Goal: Information Seeking & Learning: Learn about a topic

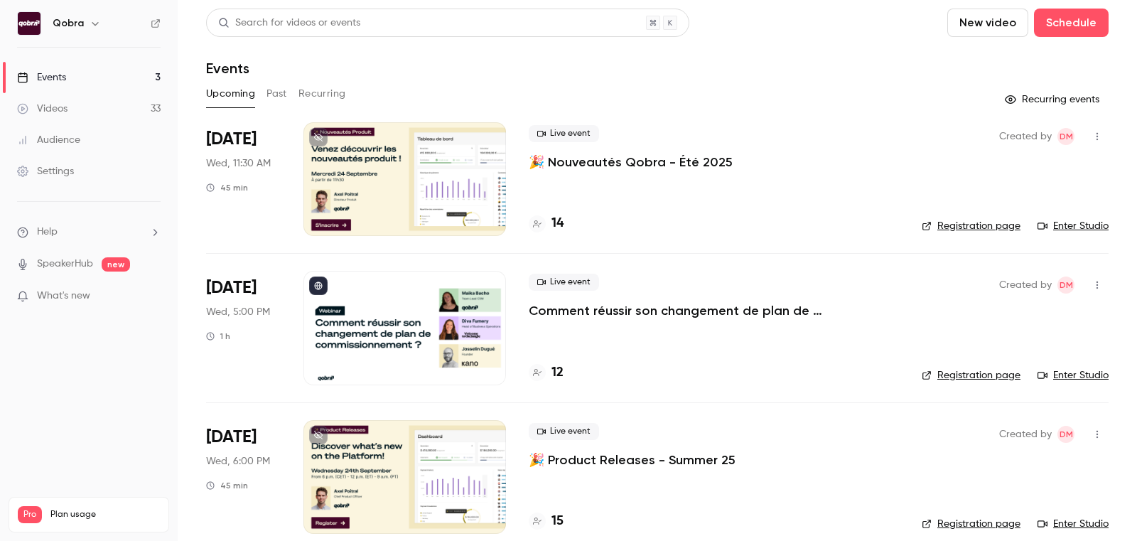
click at [597, 149] on div "Live event 🎉 Nouveautés Qobra - Été 2025" at bounding box center [714, 147] width 370 height 45
click at [597, 163] on p "🎉 Nouveautés Qobra - Été 2025" at bounding box center [631, 162] width 204 height 17
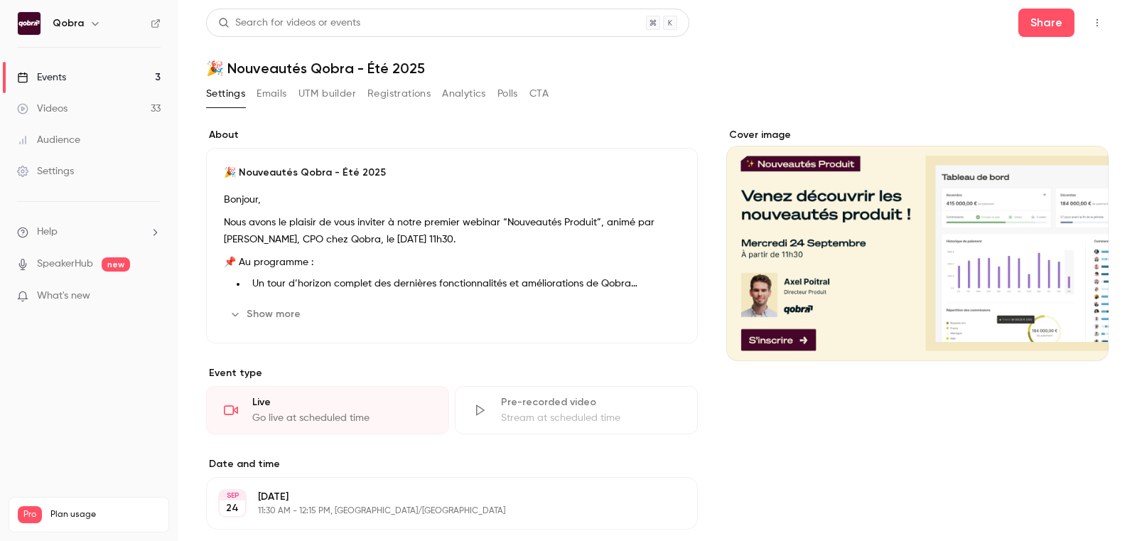
click at [267, 94] on button "Emails" at bounding box center [272, 93] width 30 height 23
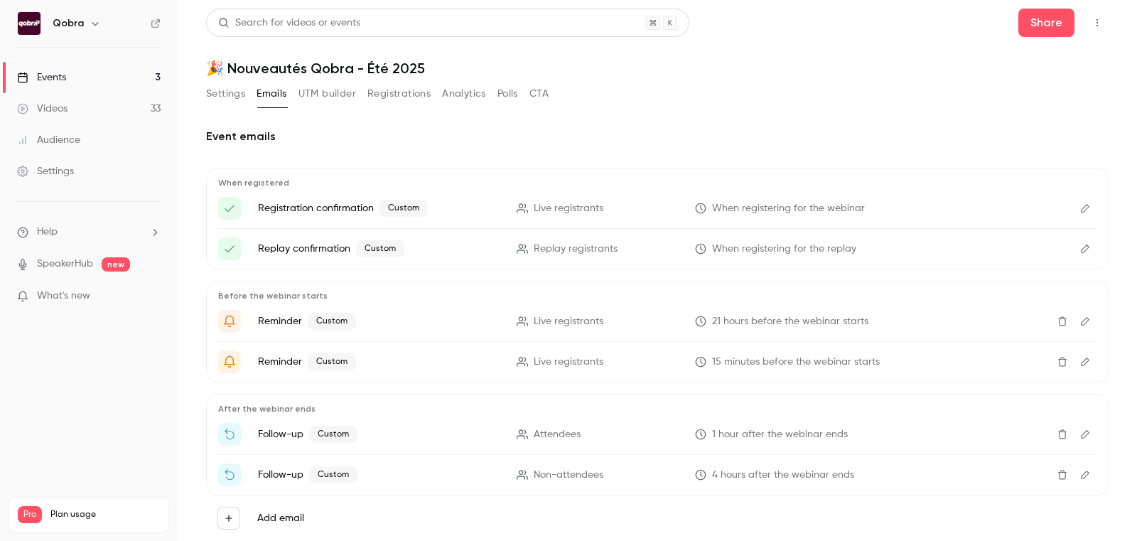
click at [232, 97] on button "Settings" at bounding box center [225, 93] width 39 height 23
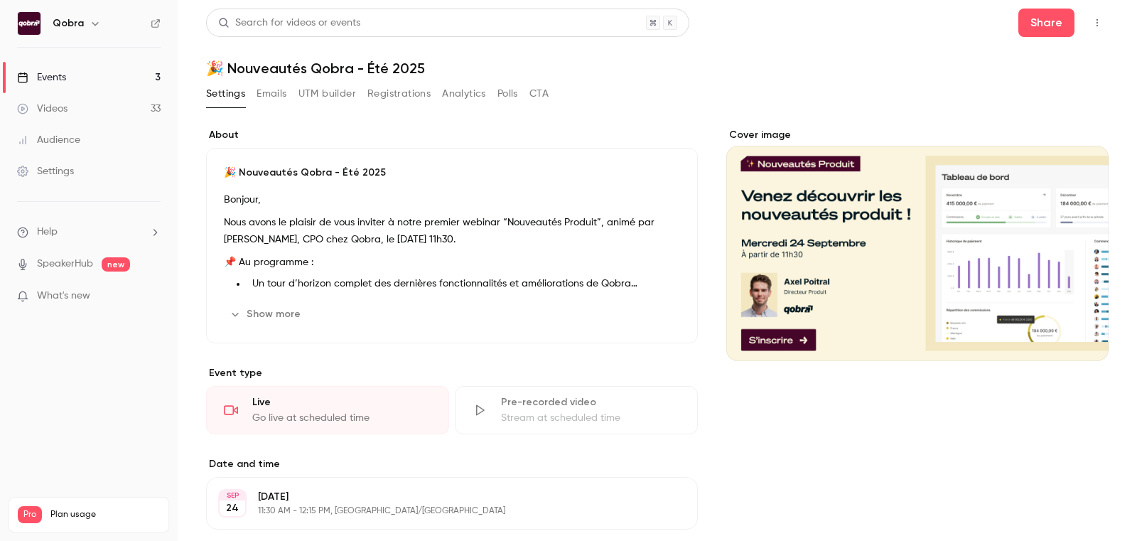
click at [88, 101] on link "Videos 33" at bounding box center [89, 108] width 178 height 31
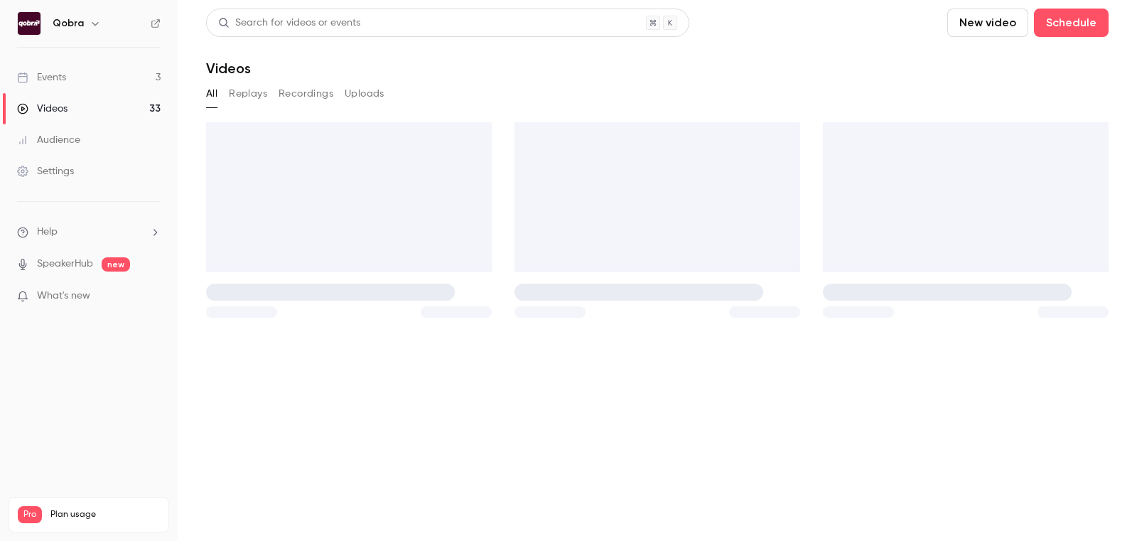
click at [92, 82] on link "Events 3" at bounding box center [89, 77] width 178 height 31
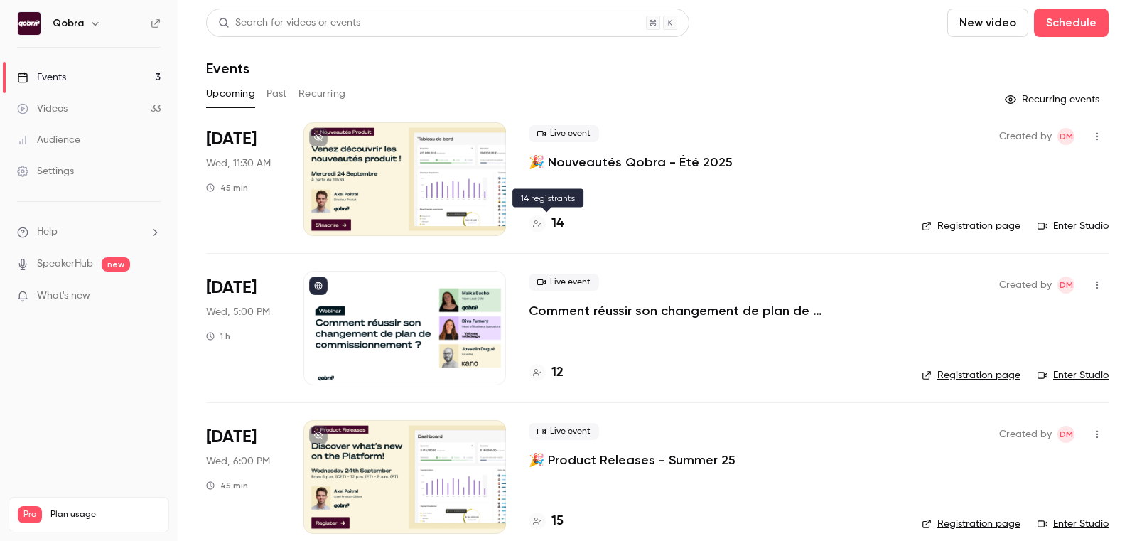
click at [554, 225] on h4 "14" at bounding box center [558, 223] width 12 height 19
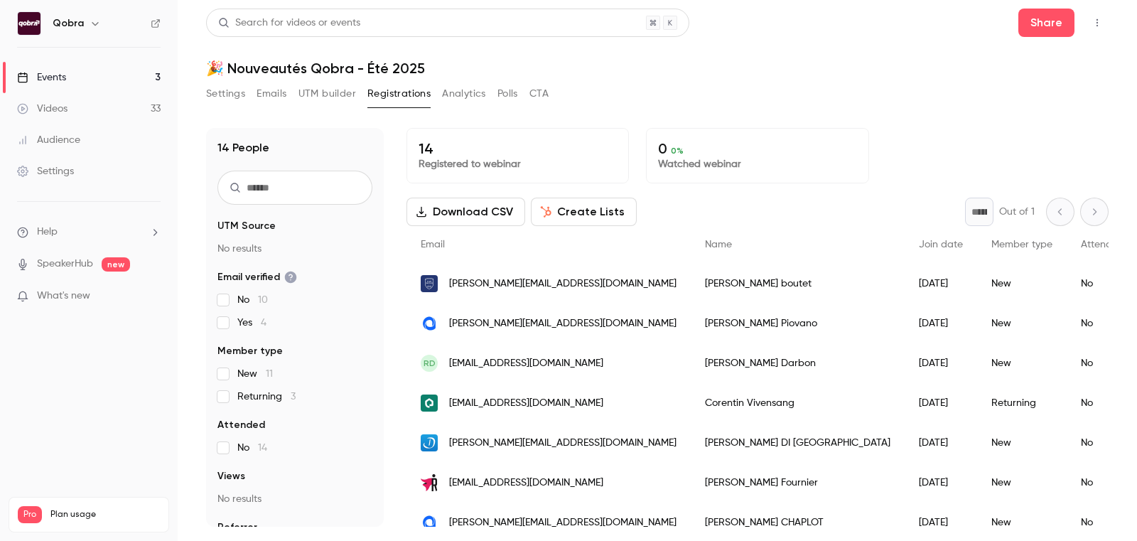
scroll to position [43, 0]
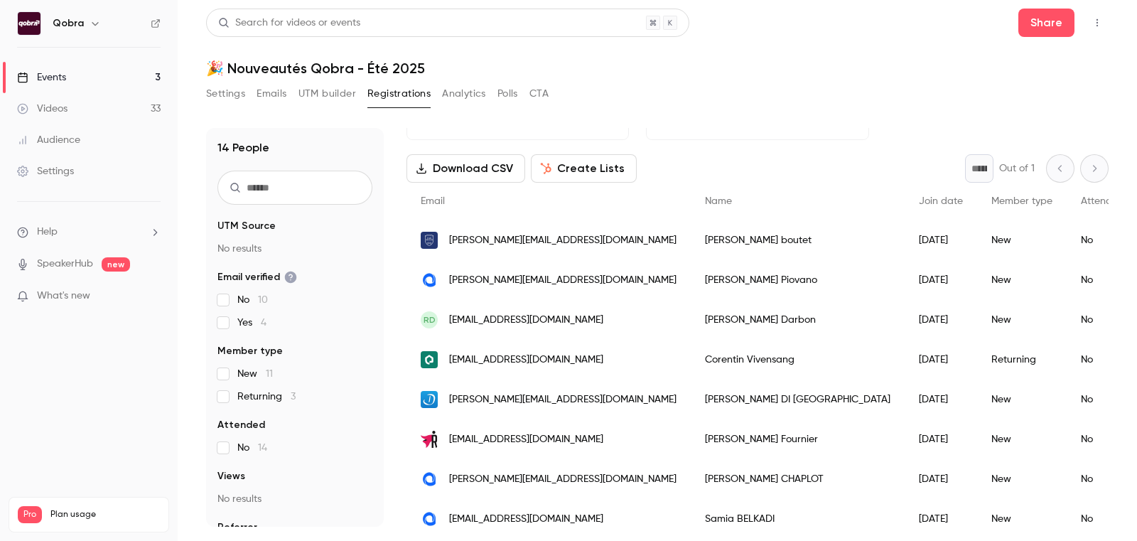
click at [88, 72] on link "Events 3" at bounding box center [89, 77] width 178 height 31
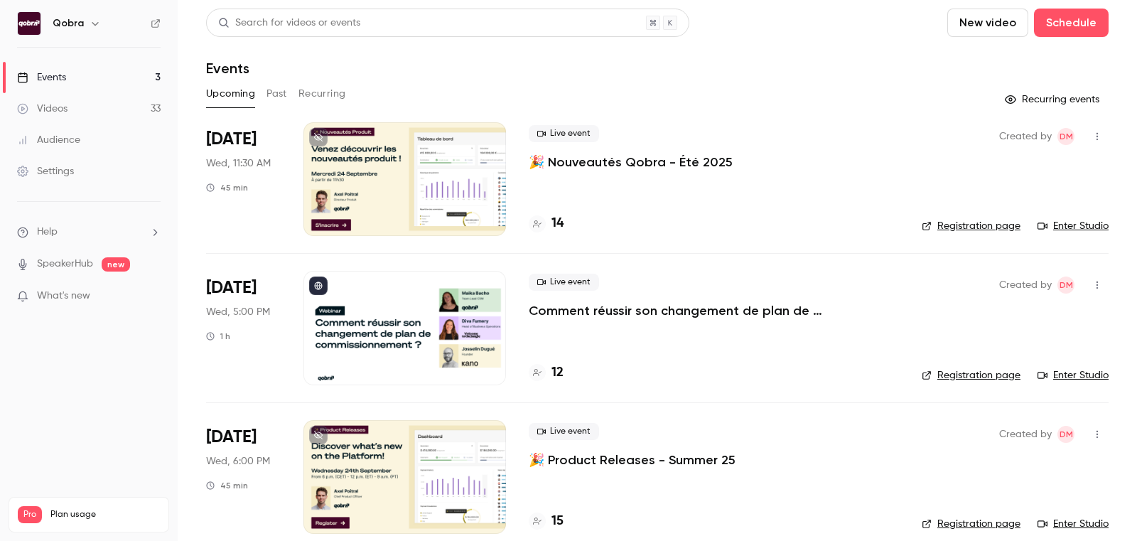
scroll to position [18, 0]
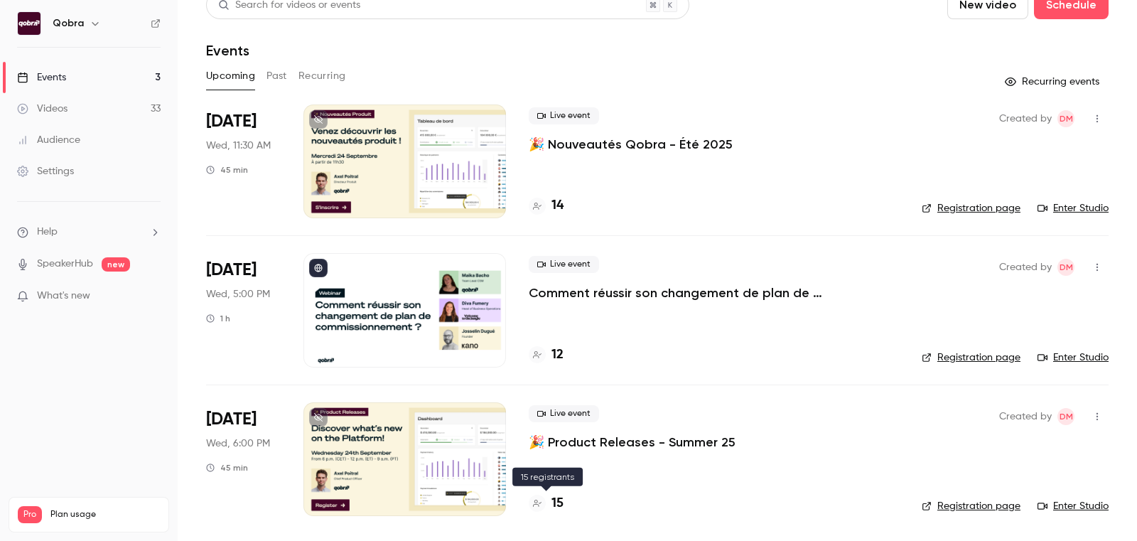
click at [562, 502] on h4 "15" at bounding box center [558, 503] width 12 height 19
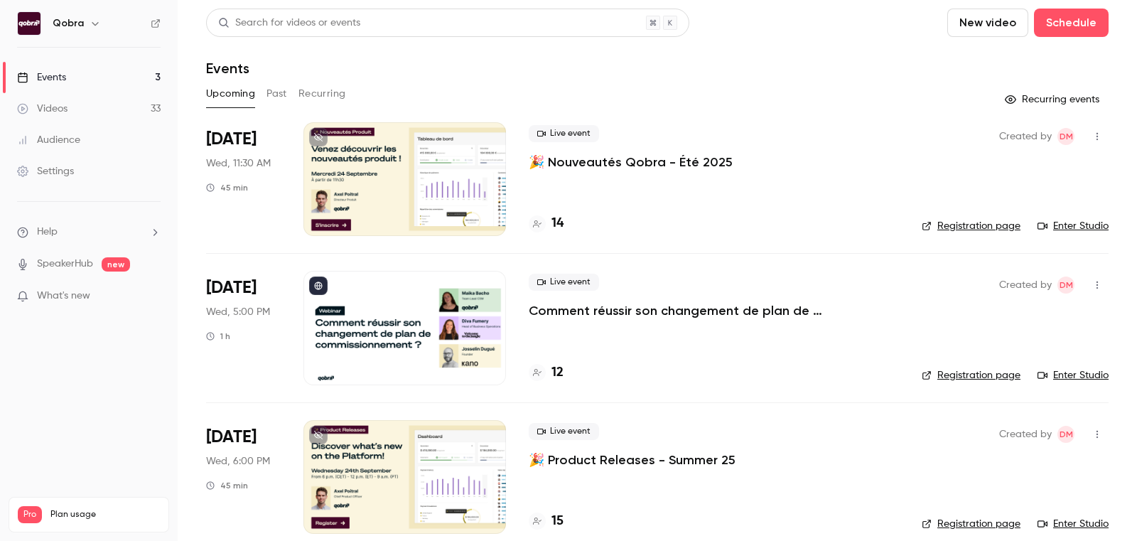
click at [979, 228] on link "Registration page" at bounding box center [971, 226] width 99 height 14
click at [567, 456] on p "🎉 Product Releases - Summer 25" at bounding box center [632, 459] width 207 height 17
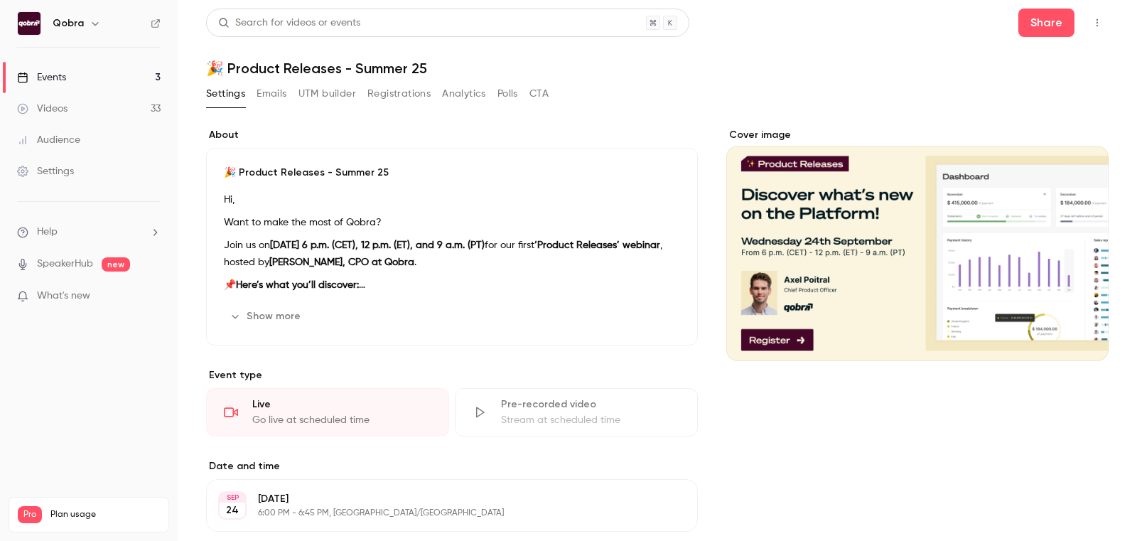
click at [65, 67] on link "Events 3" at bounding box center [89, 77] width 178 height 31
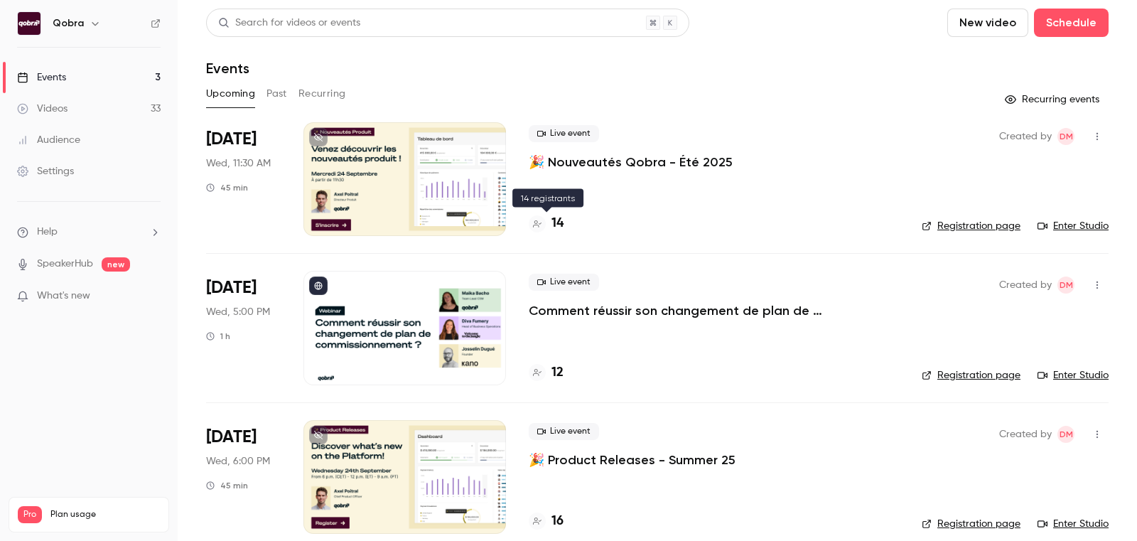
click at [558, 222] on h4 "14" at bounding box center [558, 223] width 12 height 19
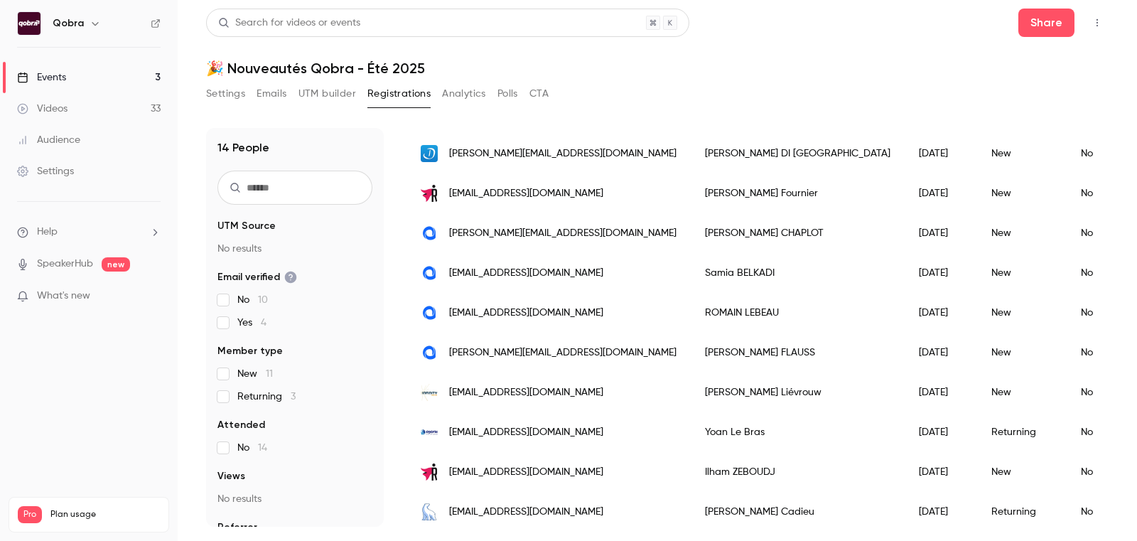
scroll to position [293, 0]
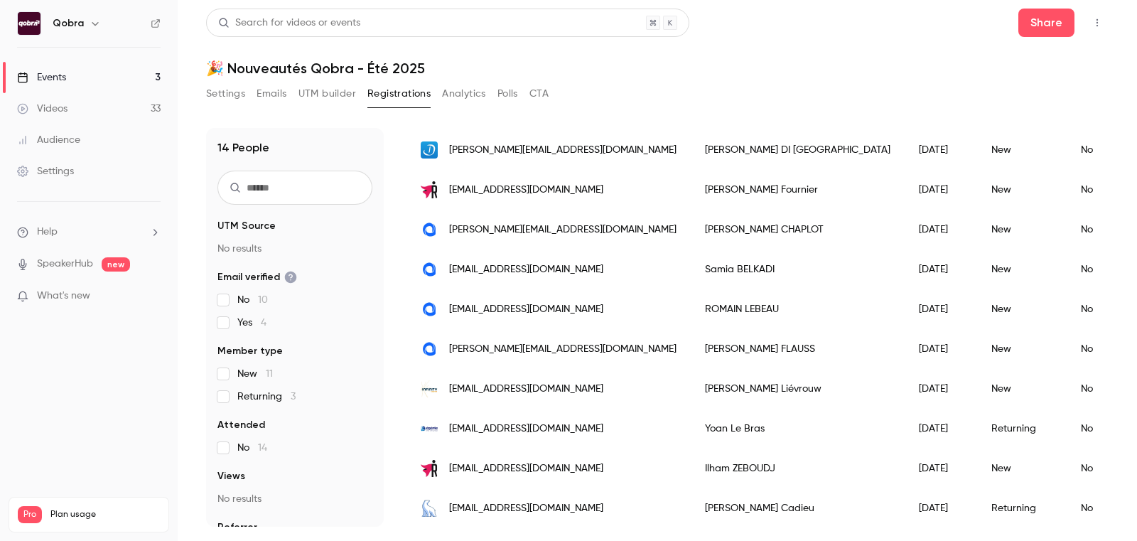
click at [91, 76] on link "Events 3" at bounding box center [89, 77] width 178 height 31
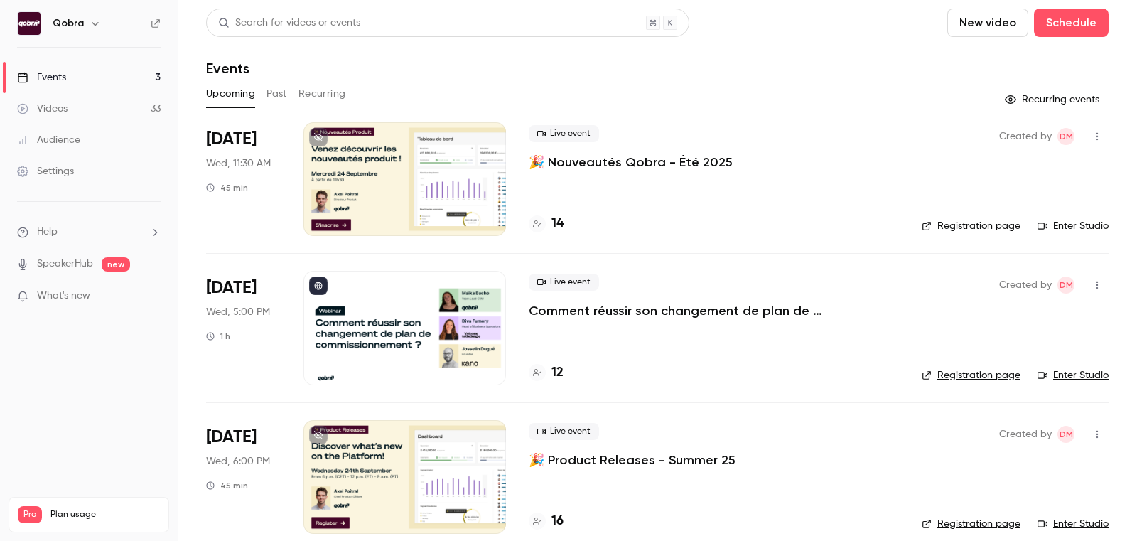
scroll to position [18, 0]
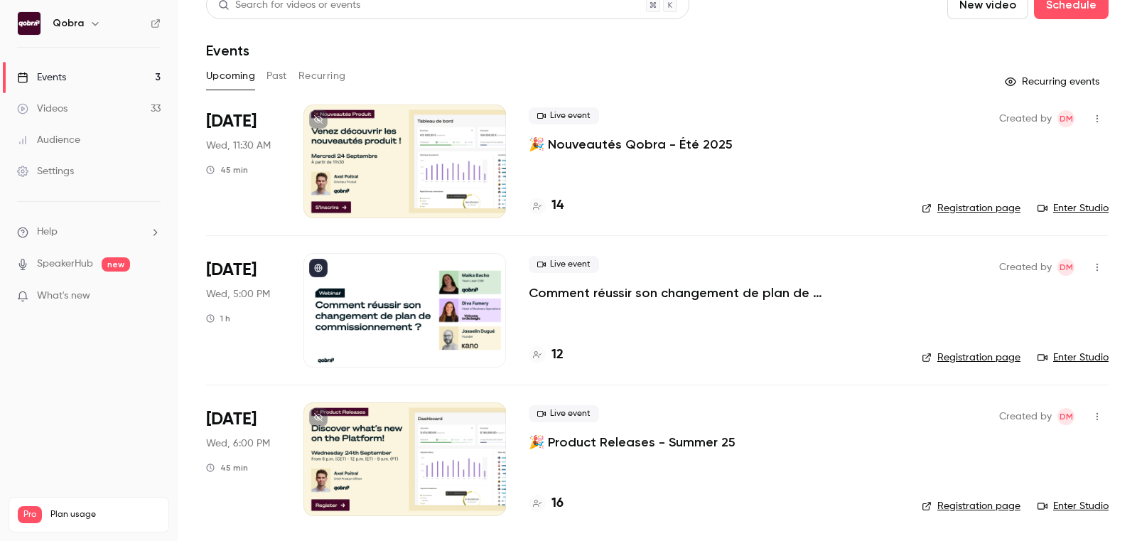
click at [566, 508] on div "16" at bounding box center [714, 503] width 370 height 19
click at [554, 507] on h4 "16" at bounding box center [558, 503] width 12 height 19
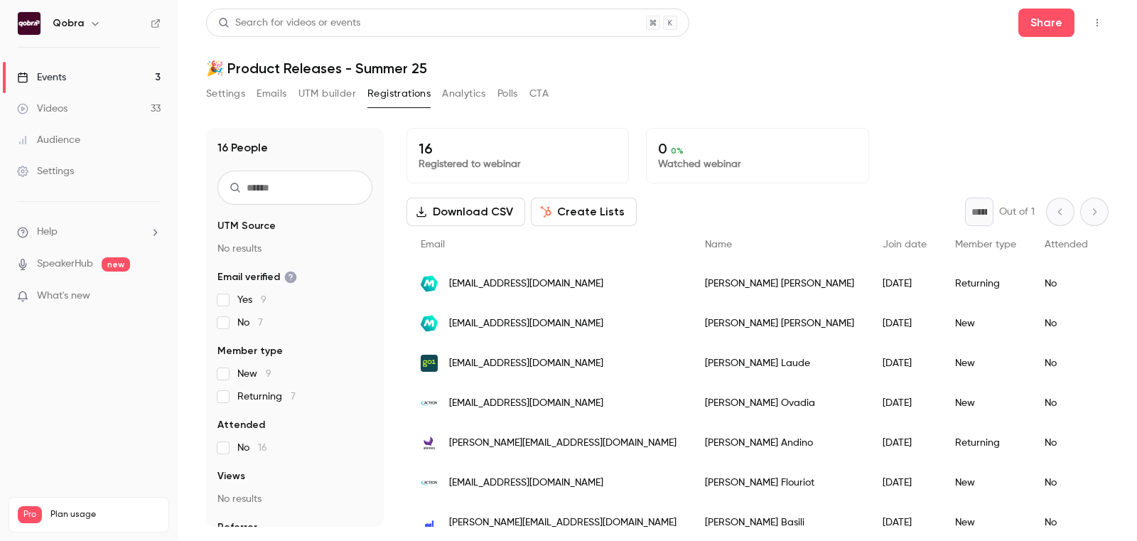
scroll to position [373, 0]
